Goal: Task Accomplishment & Management: Manage account settings

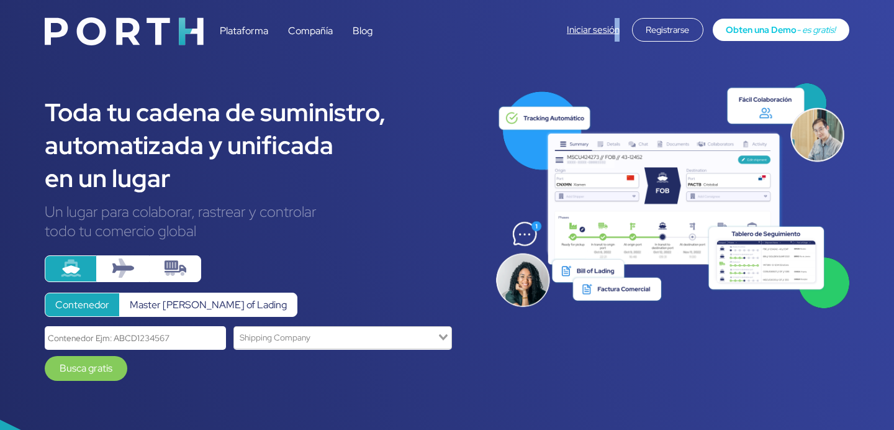
click at [613, 35] on div "Iniciar sesión Registrarse Obten una Demo - es gratis!" at bounding box center [708, 30] width 282 height 24
click at [613, 35] on link "Iniciar sesión" at bounding box center [593, 30] width 53 height 12
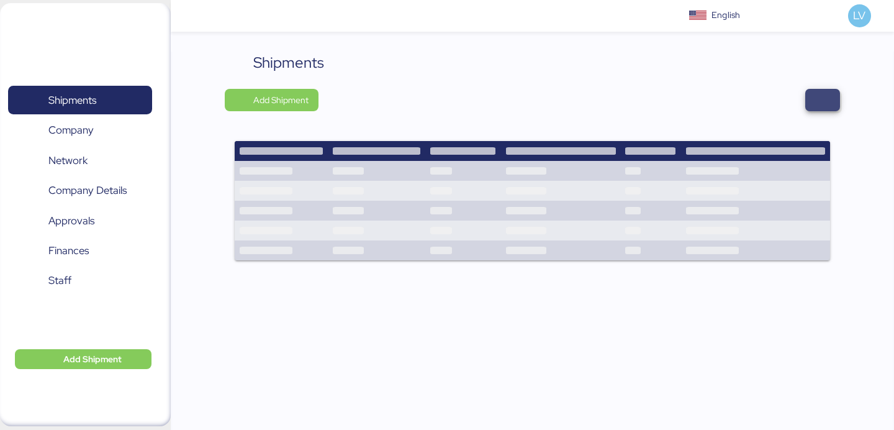
click at [811, 101] on span "button" at bounding box center [822, 100] width 35 height 22
click at [819, 91] on span "button" at bounding box center [822, 100] width 35 height 22
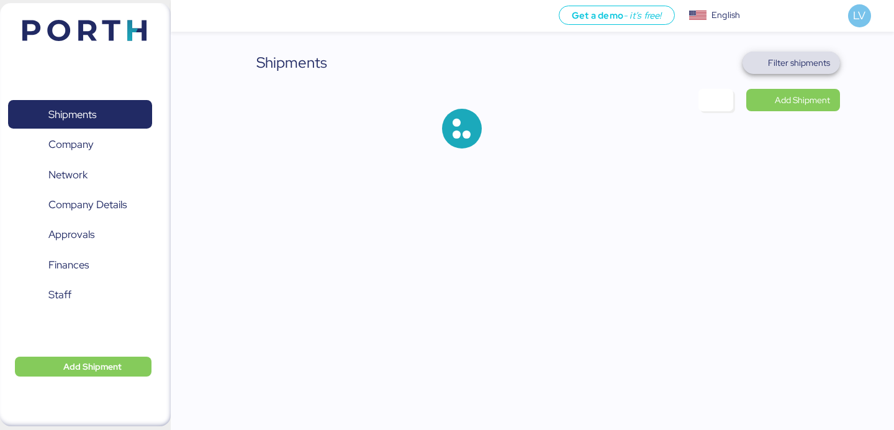
click at [798, 55] on span "Filter shipments" at bounding box center [791, 62] width 78 height 17
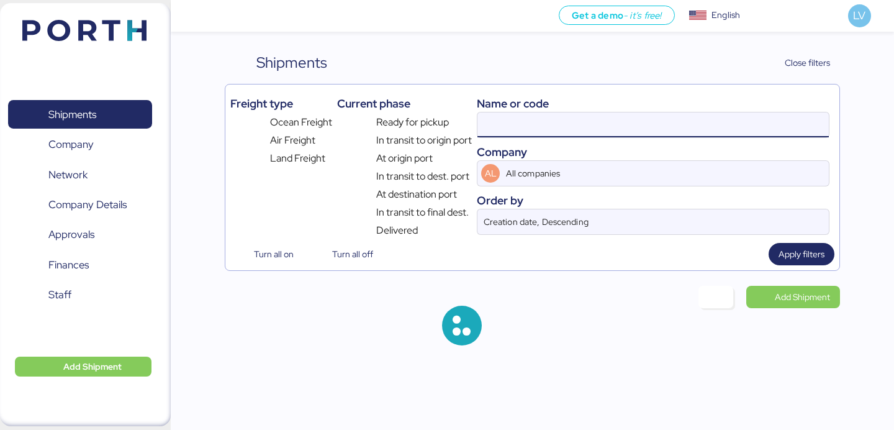
click at [743, 117] on input at bounding box center [652, 124] width 351 height 25
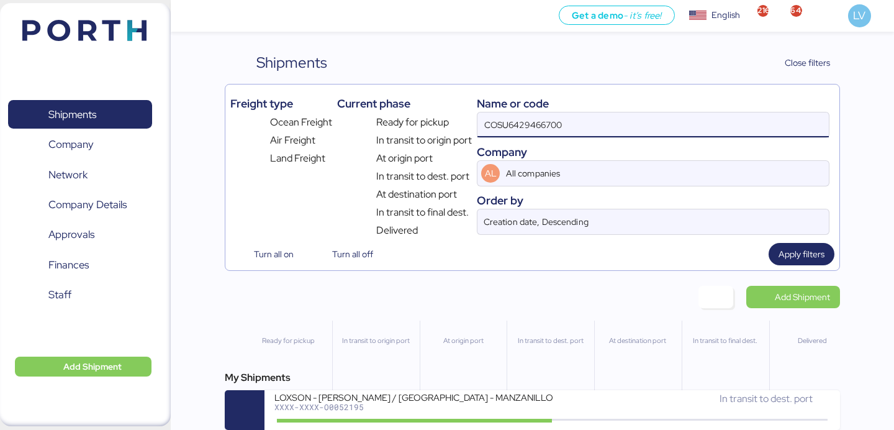
paste input "O0051938"
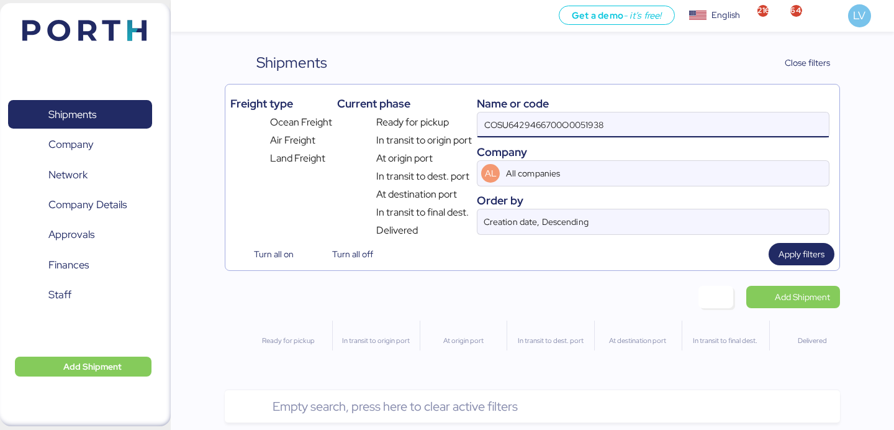
click at [559, 123] on input "COSU6429466700O0051938" at bounding box center [652, 124] width 351 height 25
paste input
type input "O0051938"
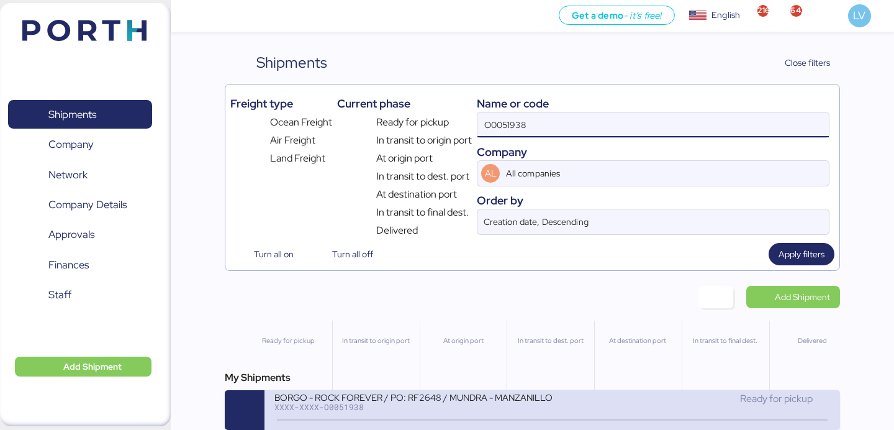
click at [362, 416] on icon at bounding box center [371, 420] width 60 height 14
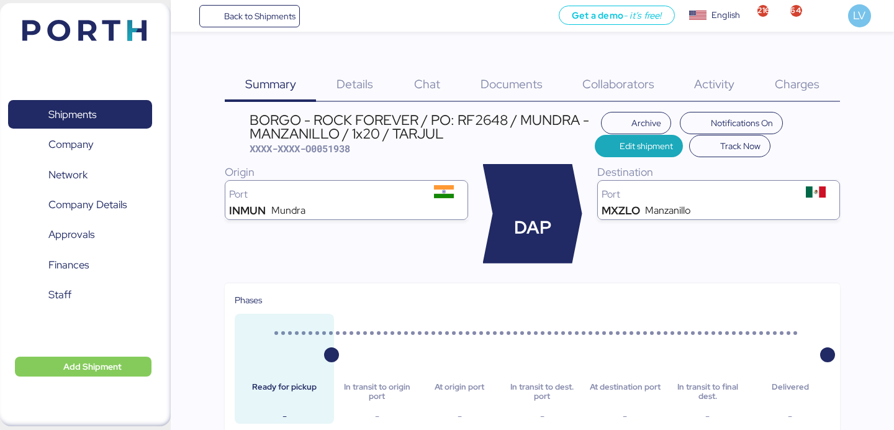
click at [785, 88] on span "Charges" at bounding box center [797, 84] width 45 height 16
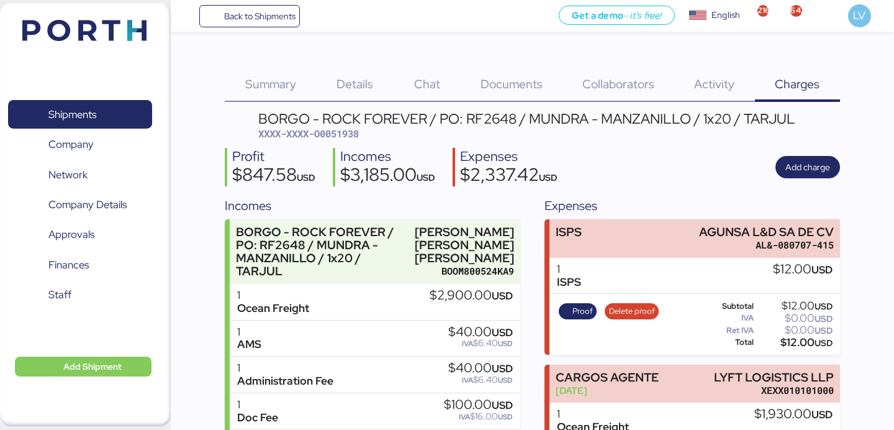
click at [810, 155] on div "Profit $847.58 USD Incomes $3,185.00 USD Expenses $2,337.42 USD Add charge" at bounding box center [532, 167] width 615 height 39
click at [807, 162] on span "Add charge" at bounding box center [807, 167] width 45 height 15
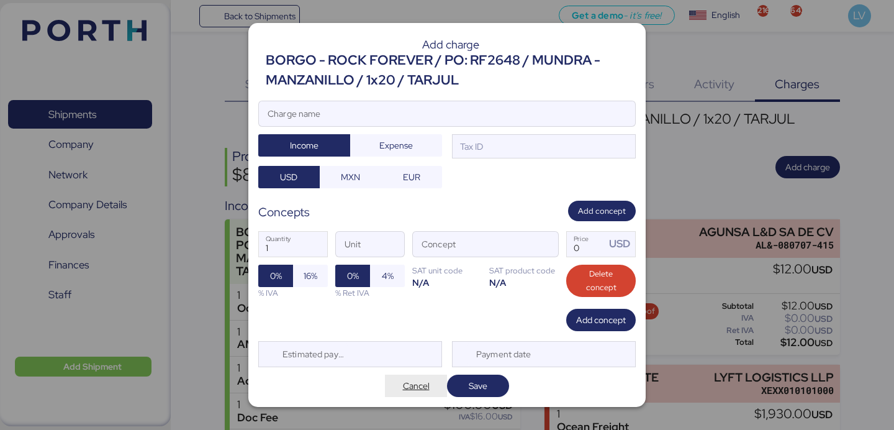
click at [407, 384] on span "Cancel" at bounding box center [416, 385] width 27 height 15
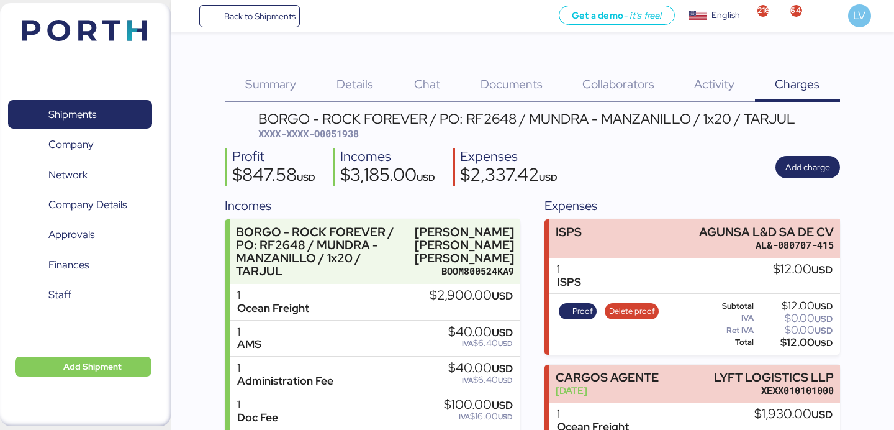
click at [523, 94] on div "Documents 0" at bounding box center [512, 77] width 102 height 50
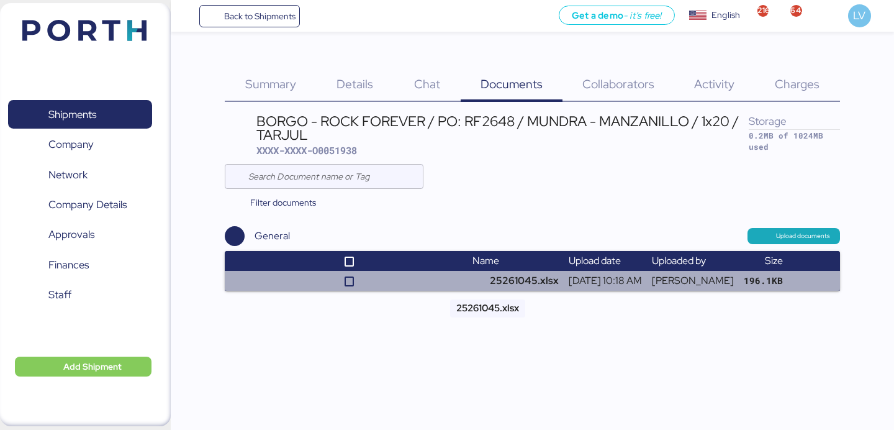
click at [492, 284] on td "25261045.xlsx" at bounding box center [515, 281] width 96 height 20
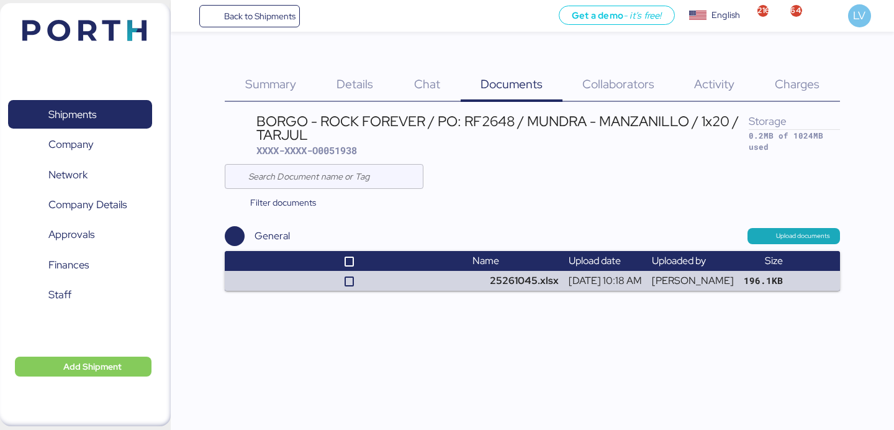
click at [362, 67] on div "Details 0" at bounding box center [355, 77] width 78 height 50
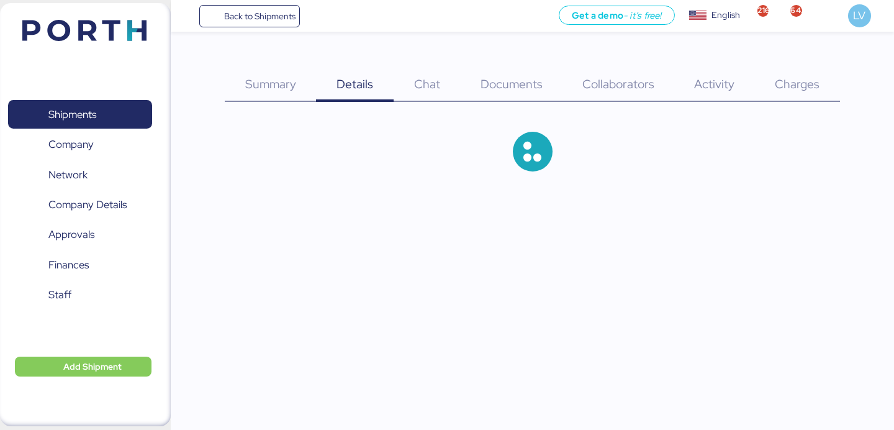
click at [382, 101] on div "Details 0" at bounding box center [355, 77] width 78 height 50
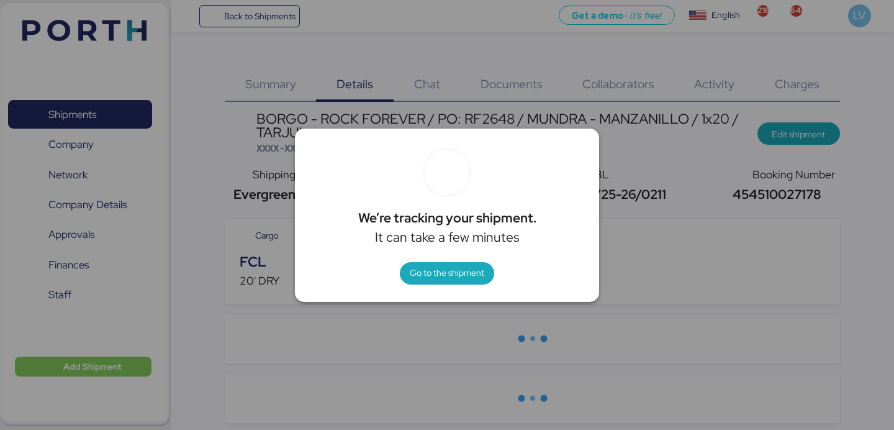
click at [770, 198] on div at bounding box center [447, 215] width 894 height 430
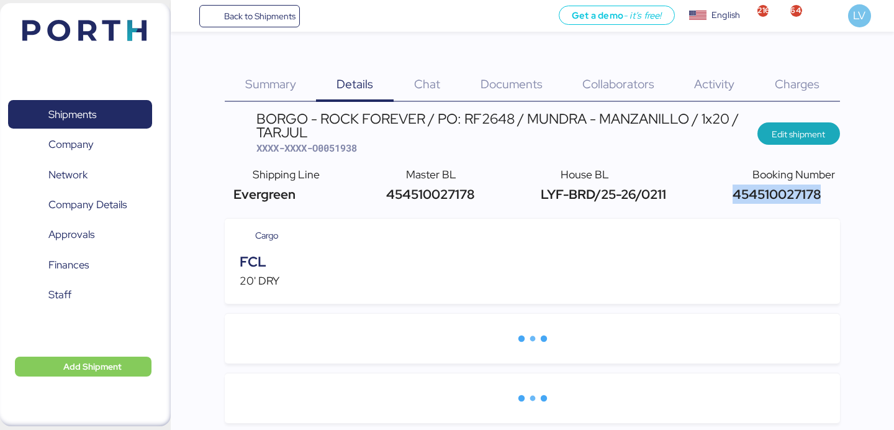
click at [770, 198] on span "454510027178" at bounding box center [774, 194] width 91 height 17
copy div "454510027178"
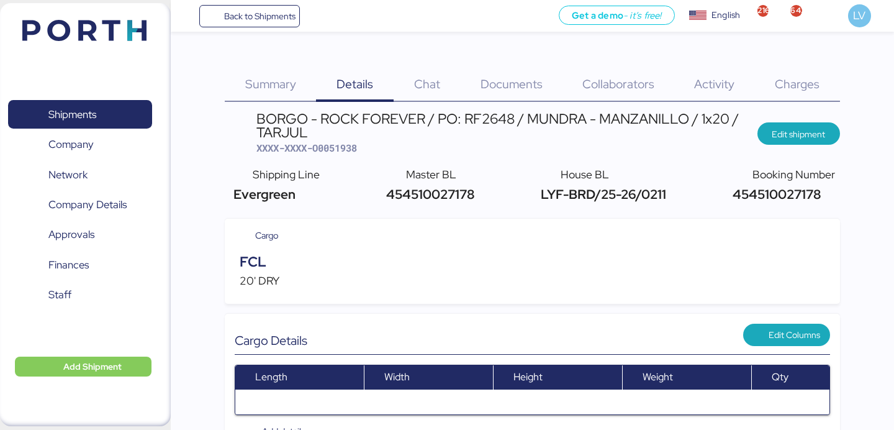
click at [337, 144] on span "XXXX-XXXX-O0051938" at bounding box center [306, 148] width 101 height 12
copy span "O0051938"
click at [800, 132] on span "Edit shipment" at bounding box center [798, 134] width 53 height 15
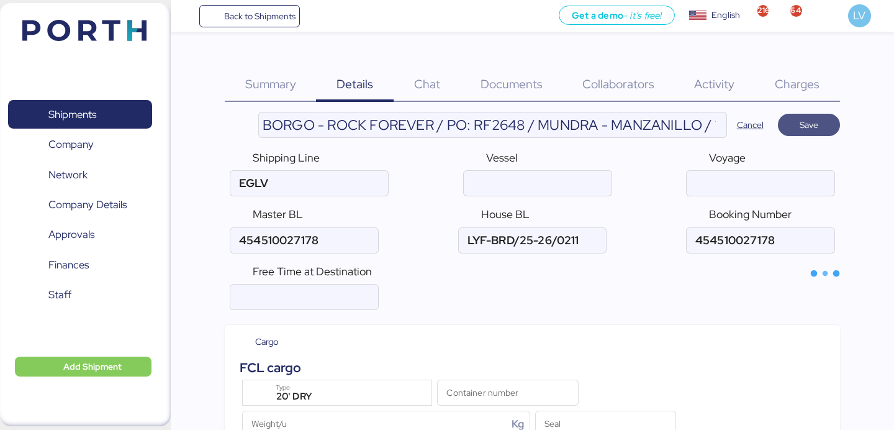
type input "Evergreen"
click at [324, 236] on input "ocean" at bounding box center [303, 240] width 147 height 25
click at [521, 184] on input "ocean" at bounding box center [537, 183] width 147 height 25
paste input "REN JIAN 27 2523E"
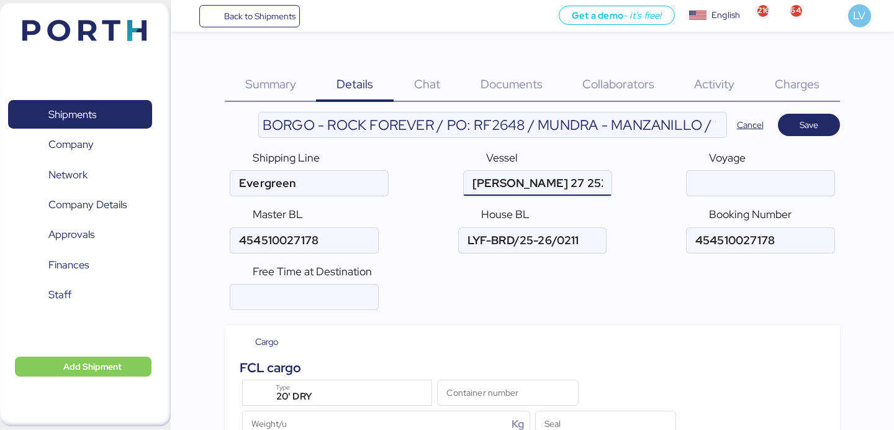
click at [552, 182] on input "ocean" at bounding box center [537, 183] width 147 height 25
type input "REN JIAN 27"
click at [706, 188] on input "ocean" at bounding box center [760, 183] width 147 height 25
paste input "2523E"
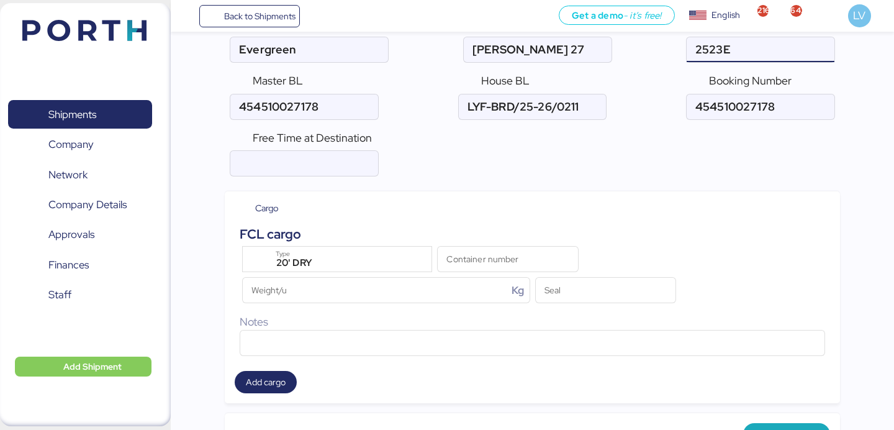
scroll to position [191, 0]
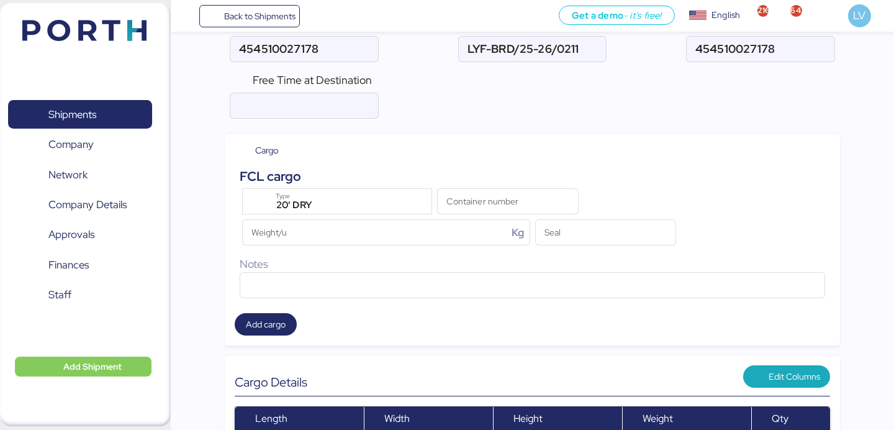
type input "2523E"
click at [498, 206] on input "Container number" at bounding box center [508, 201] width 140 height 25
paste input "27500,000"
type input "27500,000"
click at [439, 245] on div "Weight/u" at bounding box center [375, 232] width 265 height 25
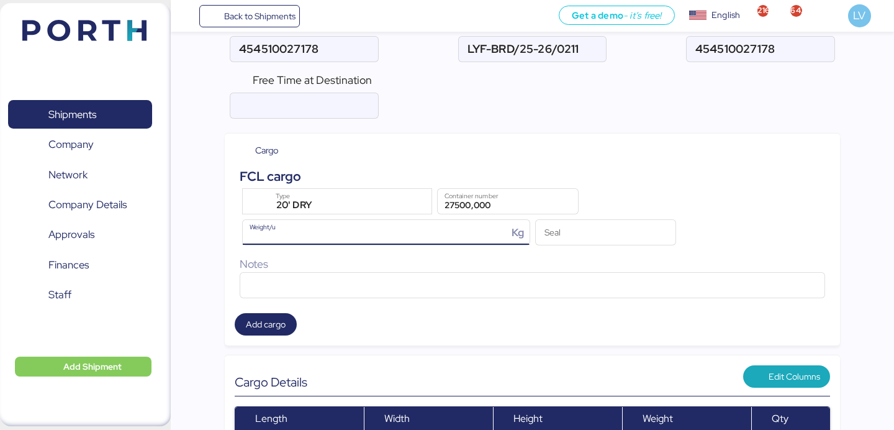
click at [439, 245] on input "Weight/u Kg" at bounding box center [375, 232] width 265 height 25
paste input "27500000"
type input "27500000"
click at [464, 204] on input "27500,000" at bounding box center [508, 201] width 140 height 25
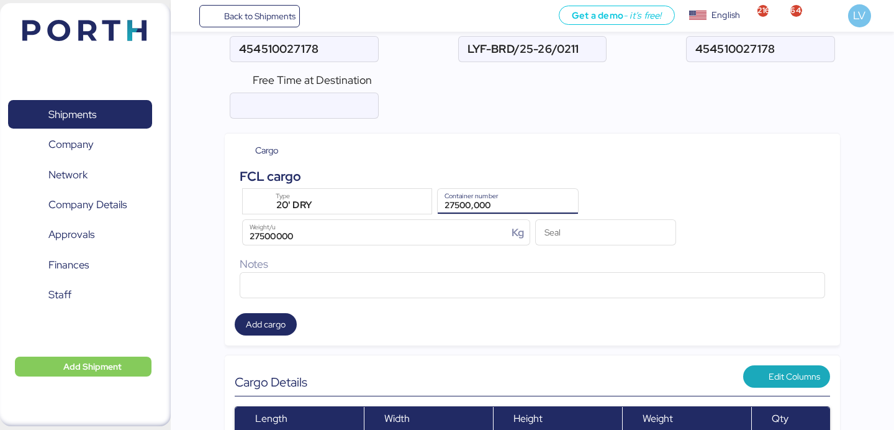
click at [475, 204] on input "27500,000" at bounding box center [508, 201] width 140 height 25
drag, startPoint x: 475, startPoint y: 204, endPoint x: 561, endPoint y: 205, distance: 85.7
click at [561, 205] on input "27500,000" at bounding box center [508, 201] width 140 height 25
type input "27500"
click at [475, 207] on input "27500" at bounding box center [508, 201] width 140 height 25
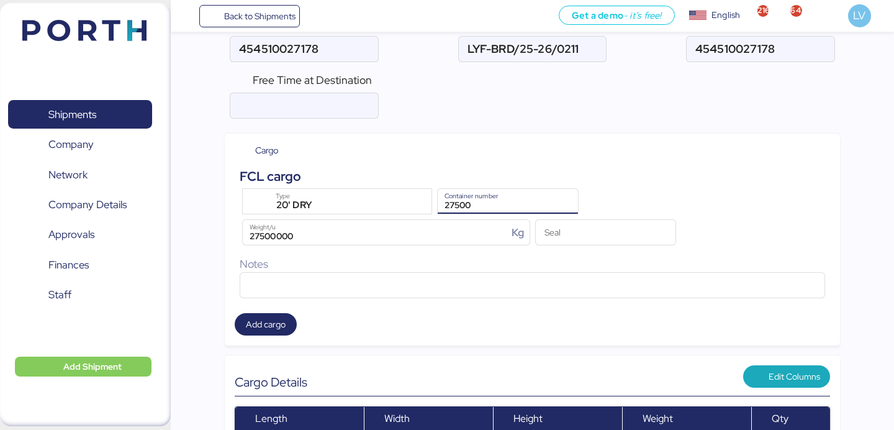
click at [475, 207] on input "27500" at bounding box center [508, 201] width 140 height 25
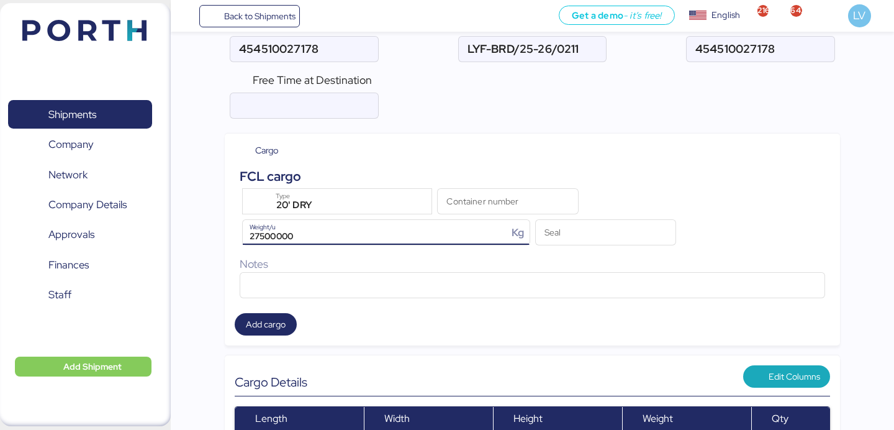
click at [450, 230] on input "27500000" at bounding box center [375, 232] width 265 height 25
paste input "27500"
click at [393, 229] on input "2750000027500" at bounding box center [375, 232] width 265 height 25
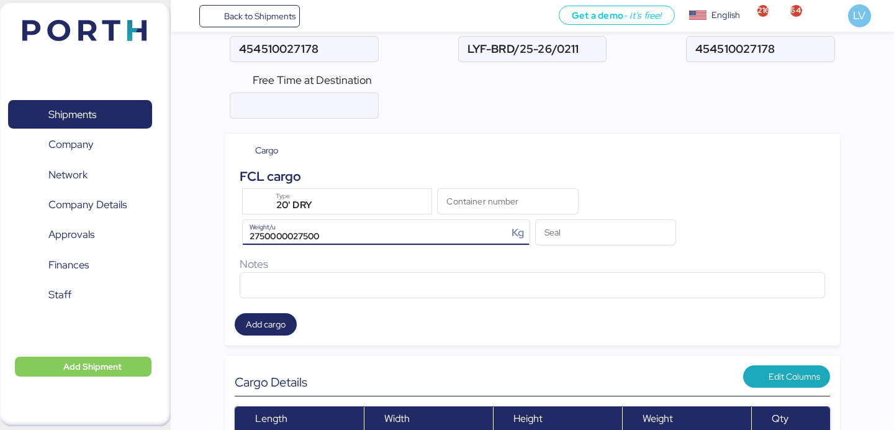
click at [393, 229] on input "2750000027500" at bounding box center [375, 232] width 265 height 25
paste input "Weight/u"
type input "27500"
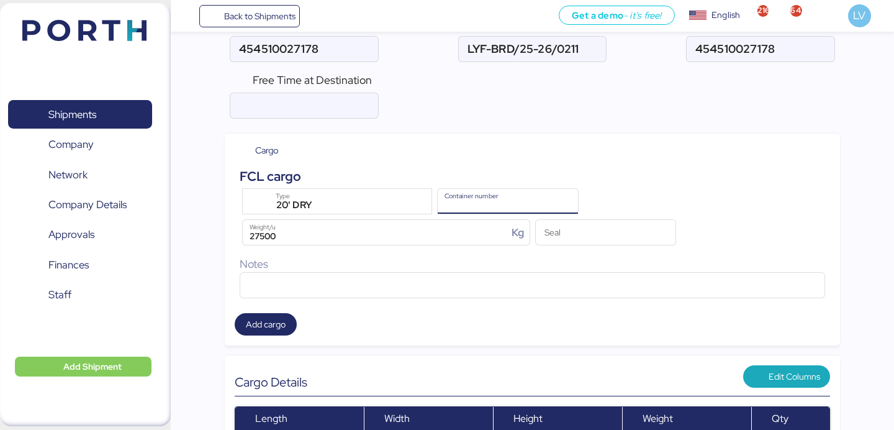
click at [496, 195] on input "Container number" at bounding box center [508, 201] width 140 height 25
paste input "TSSU2219820"
type input "TSSU2219820"
click at [598, 239] on input "Seal" at bounding box center [606, 232] width 140 height 25
paste input "337701"
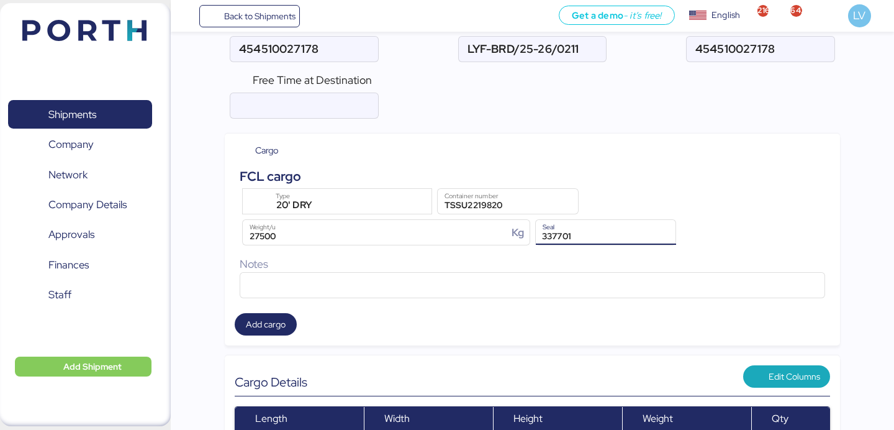
type input "337701"
click at [618, 171] on div "FCL cargo" at bounding box center [532, 175] width 585 height 19
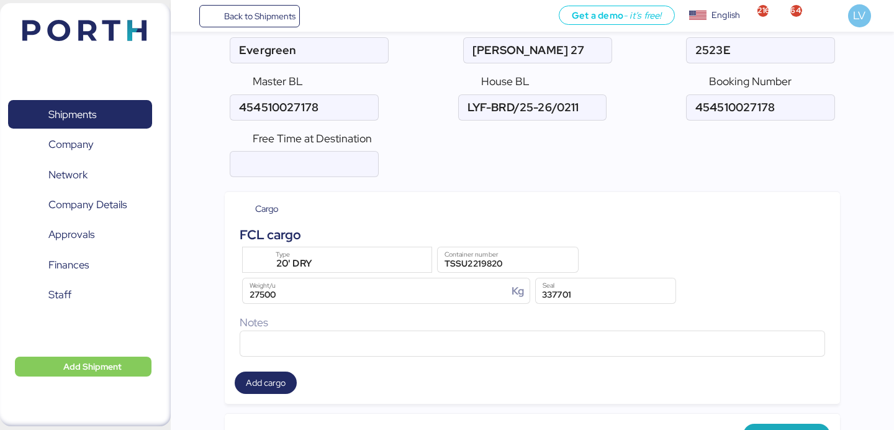
scroll to position [0, 0]
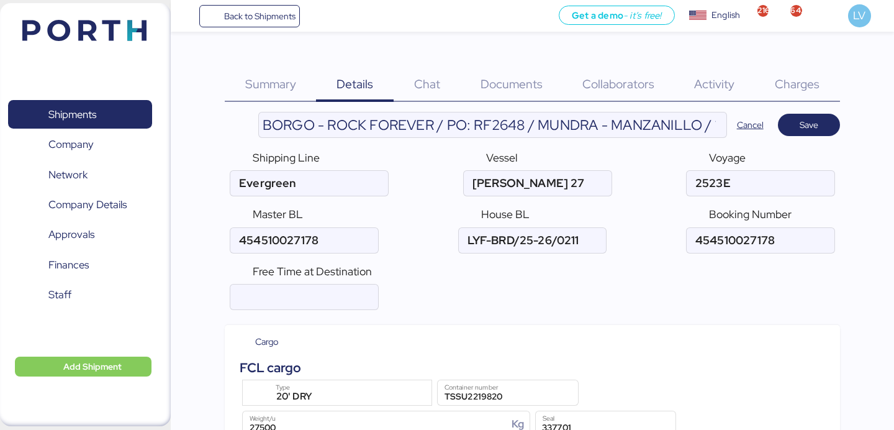
click at [829, 112] on header "BORGO - ROCK FOREVER / PO: RF2648 / MUNDRA - MANZANILLO / 1x20 / TARJUL Cancel …" at bounding box center [532, 125] width 615 height 26
click at [827, 120] on span "Save" at bounding box center [809, 124] width 42 height 17
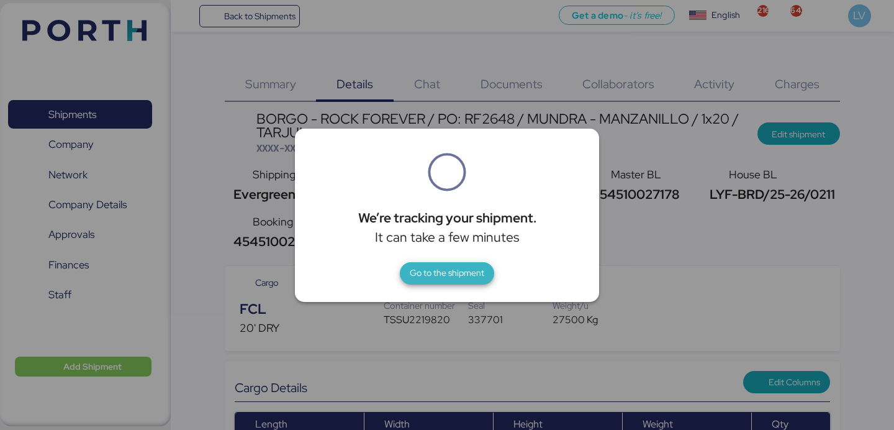
click at [454, 265] on span "Go to the shipment" at bounding box center [447, 272] width 74 height 15
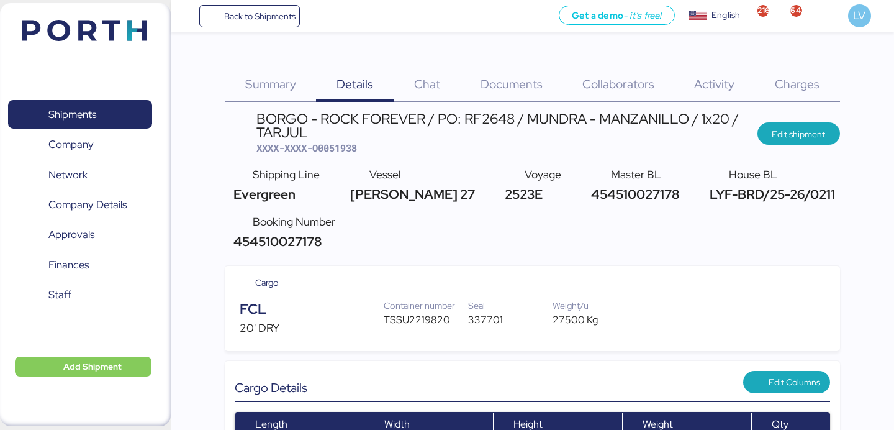
click at [832, 83] on div "Charges 0" at bounding box center [797, 77] width 85 height 50
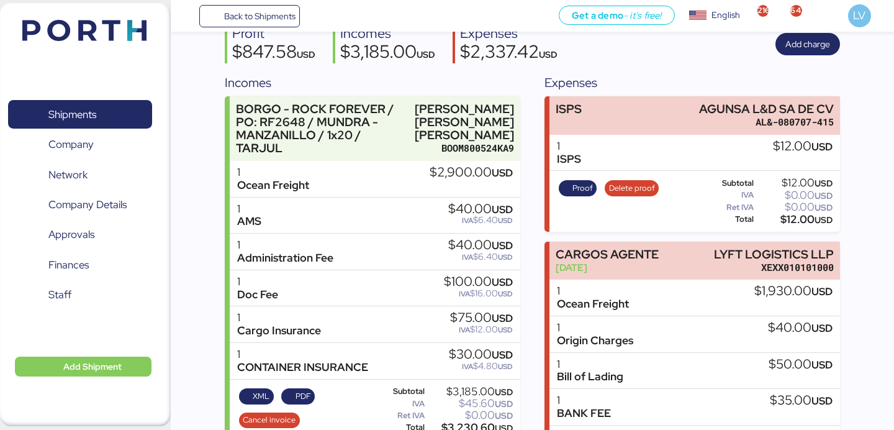
scroll to position [178, 0]
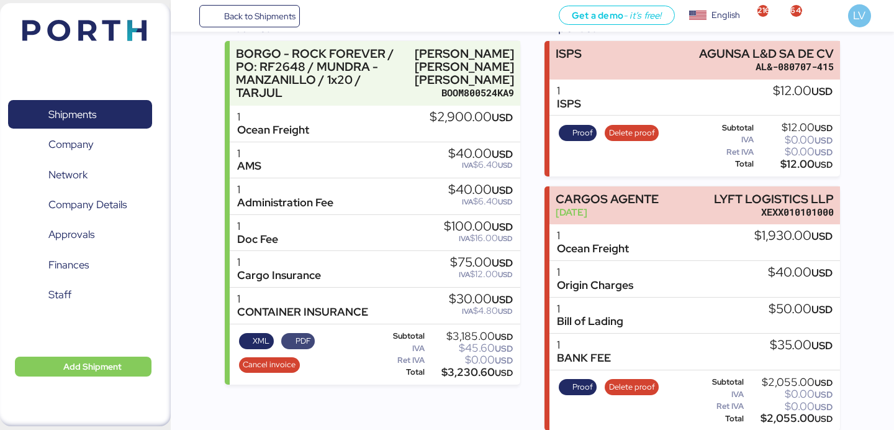
click at [304, 348] on span "PDF" at bounding box center [303, 341] width 16 height 14
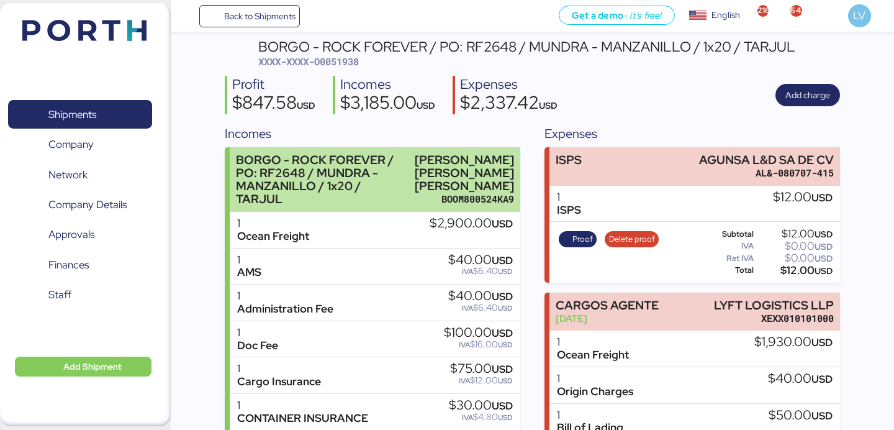
scroll to position [0, 0]
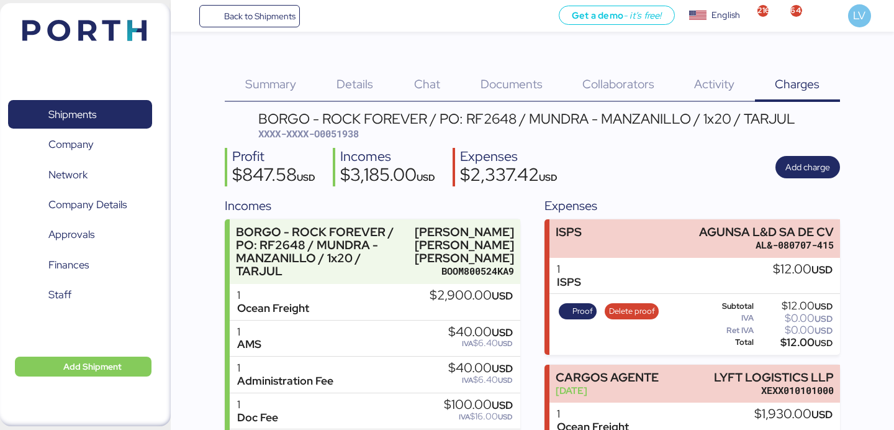
click at [341, 140] on span "XXXX-XXXX-O0051938" at bounding box center [308, 133] width 101 height 12
copy span "O0051938"
click at [283, 17] on span "Back to Shipments" at bounding box center [259, 16] width 71 height 15
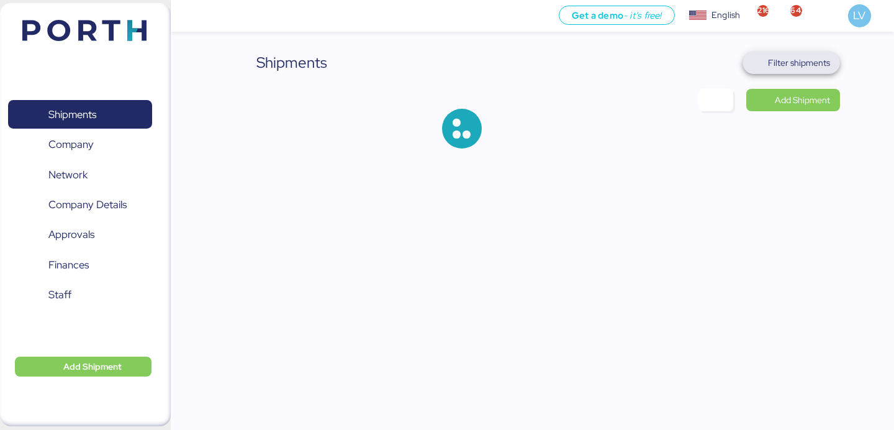
click at [796, 71] on span "Filter shipments" at bounding box center [791, 62] width 78 height 17
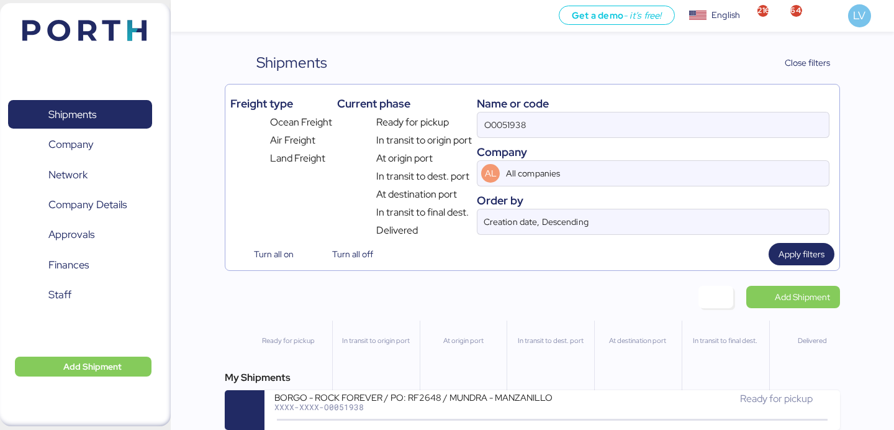
click at [672, 142] on div "Name or code O0051938 Company AL All companies Order by Creation date, Descendi…" at bounding box center [653, 163] width 353 height 148
click at [673, 122] on input "O0051938" at bounding box center [652, 124] width 351 height 25
paste input "2764344850"
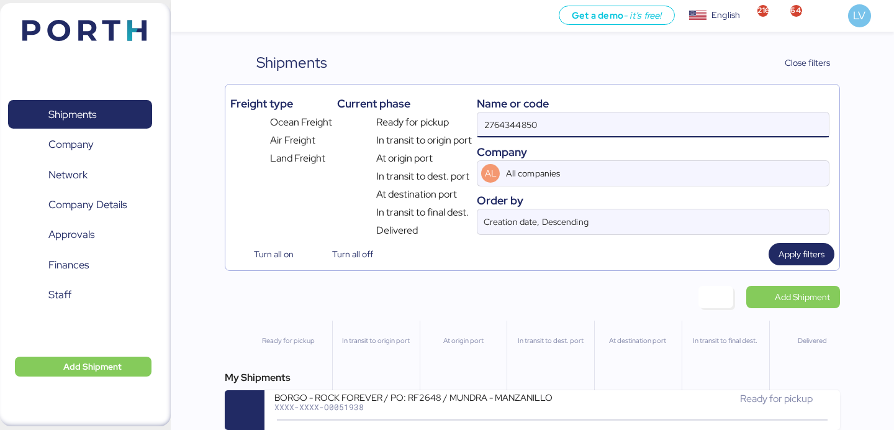
type input "2764344850"
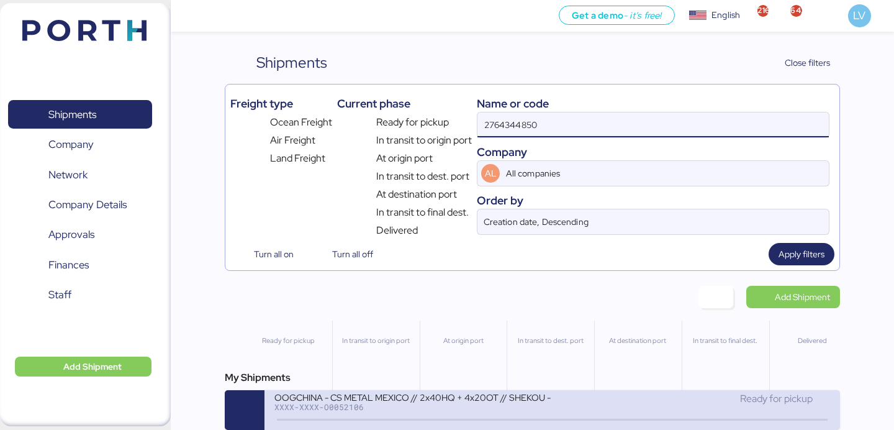
click at [353, 404] on div "XXXX-XXXX-O0052106" at bounding box center [412, 406] width 277 height 9
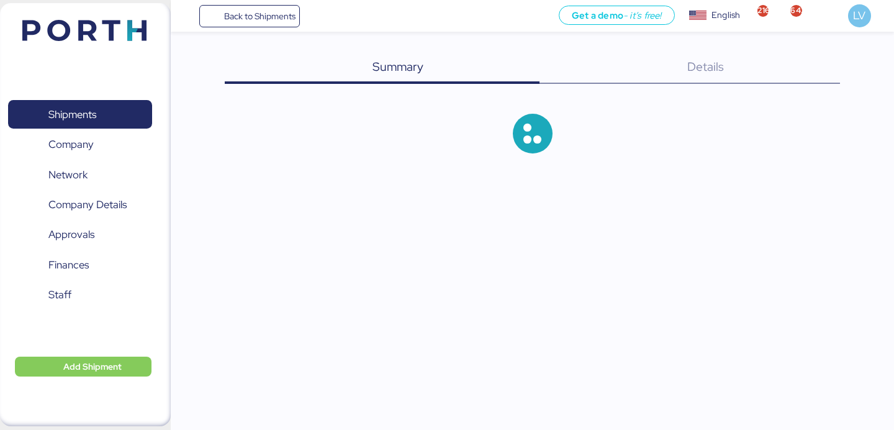
click at [817, 66] on div "Details 0" at bounding box center [689, 68] width 300 height 32
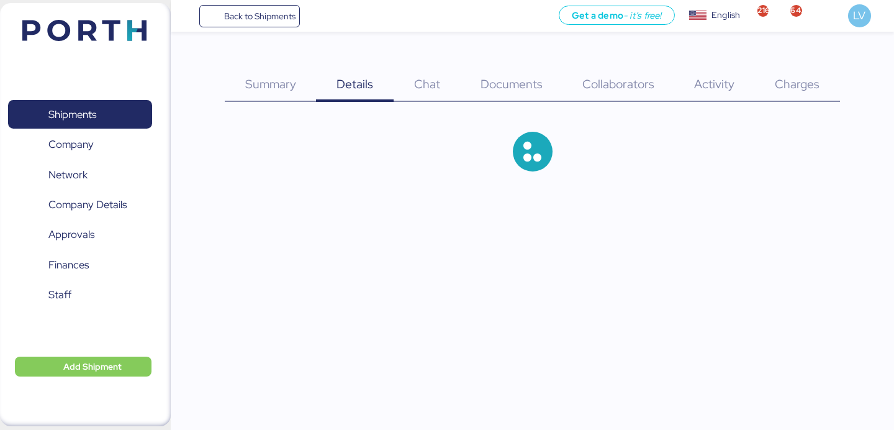
click at [814, 73] on div "Charges 0" at bounding box center [797, 77] width 85 height 50
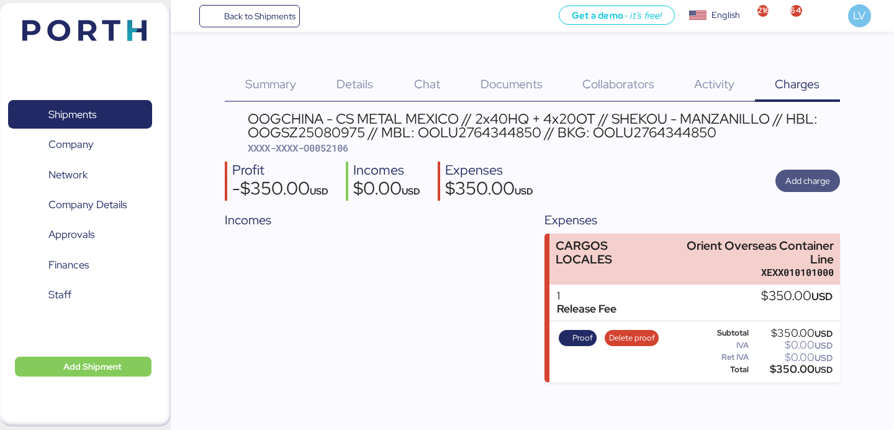
drag, startPoint x: 822, startPoint y: 181, endPoint x: 827, endPoint y: 191, distance: 11.4
click at [827, 191] on span "Add charge" at bounding box center [807, 180] width 65 height 22
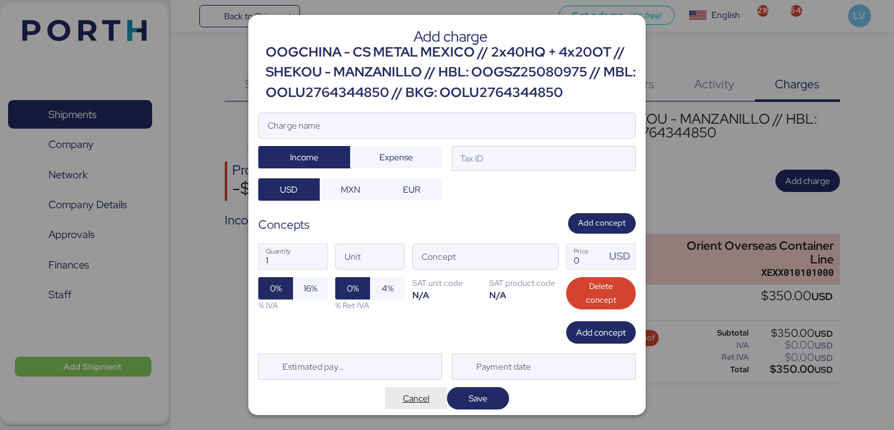
click at [419, 400] on span "Cancel" at bounding box center [416, 397] width 27 height 15
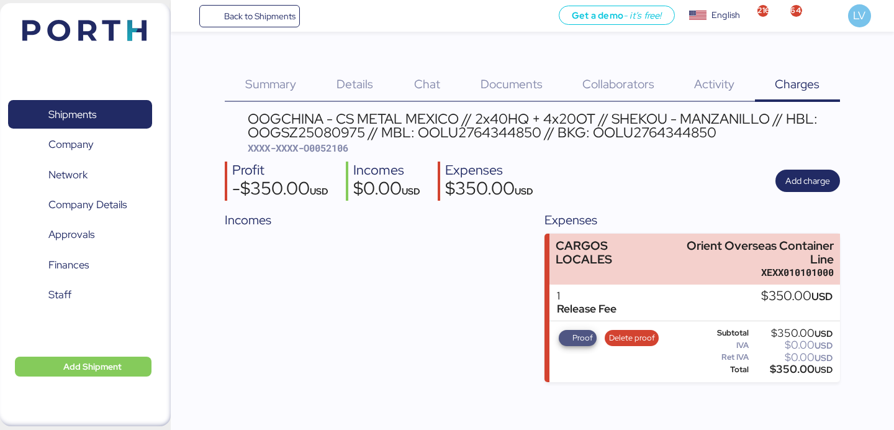
click at [588, 338] on span "Proof" at bounding box center [582, 338] width 20 height 14
click at [331, 146] on span "XXXX-XXXX-O0052106" at bounding box center [298, 148] width 101 height 12
copy span "O0052106"
